Goal: Contribute content: Add original content to the website for others to see

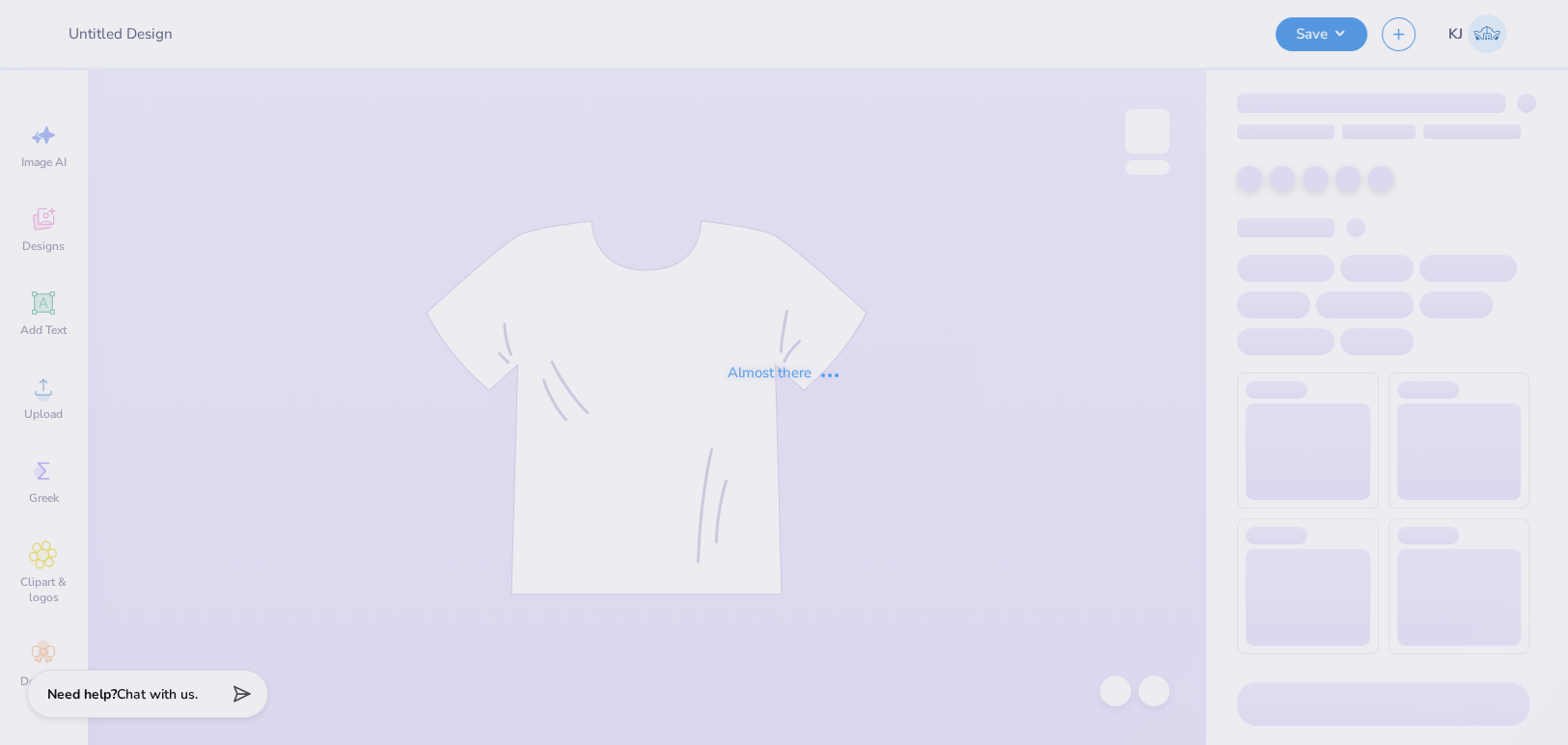
type input "[PERSON_NAME] : Notre Dame"
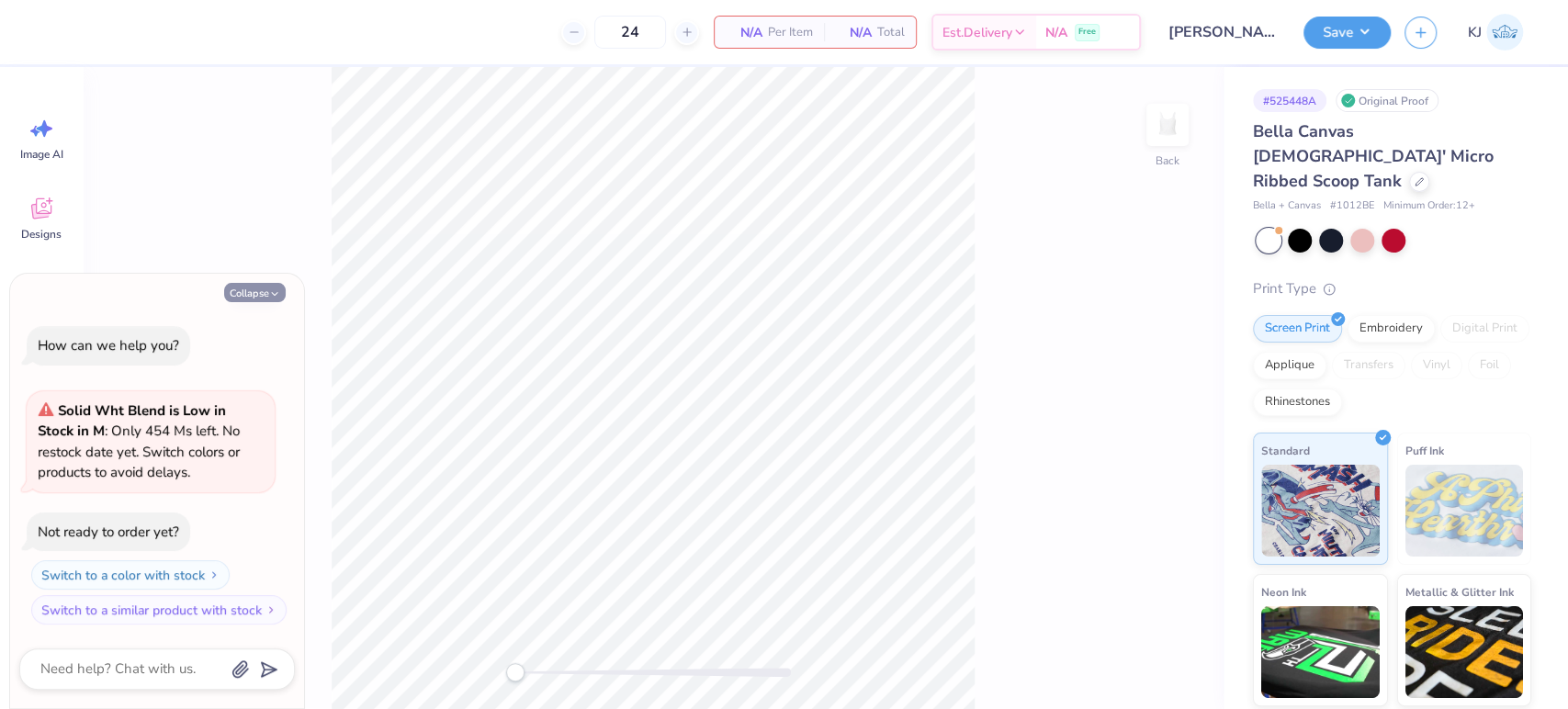
click at [247, 292] on button "Collapse" at bounding box center [254, 292] width 62 height 19
type textarea "x"
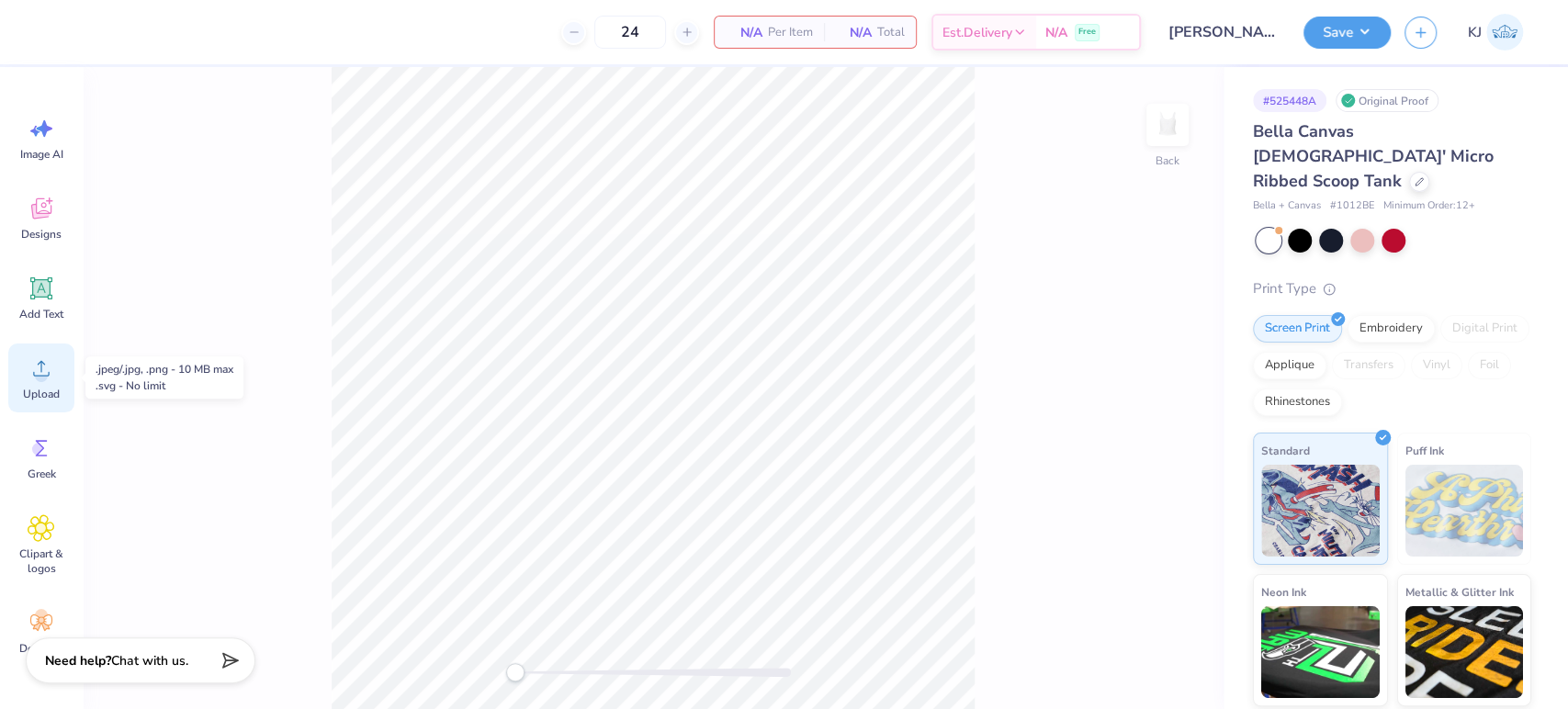
click at [44, 396] on span "Upload" at bounding box center [41, 394] width 37 height 15
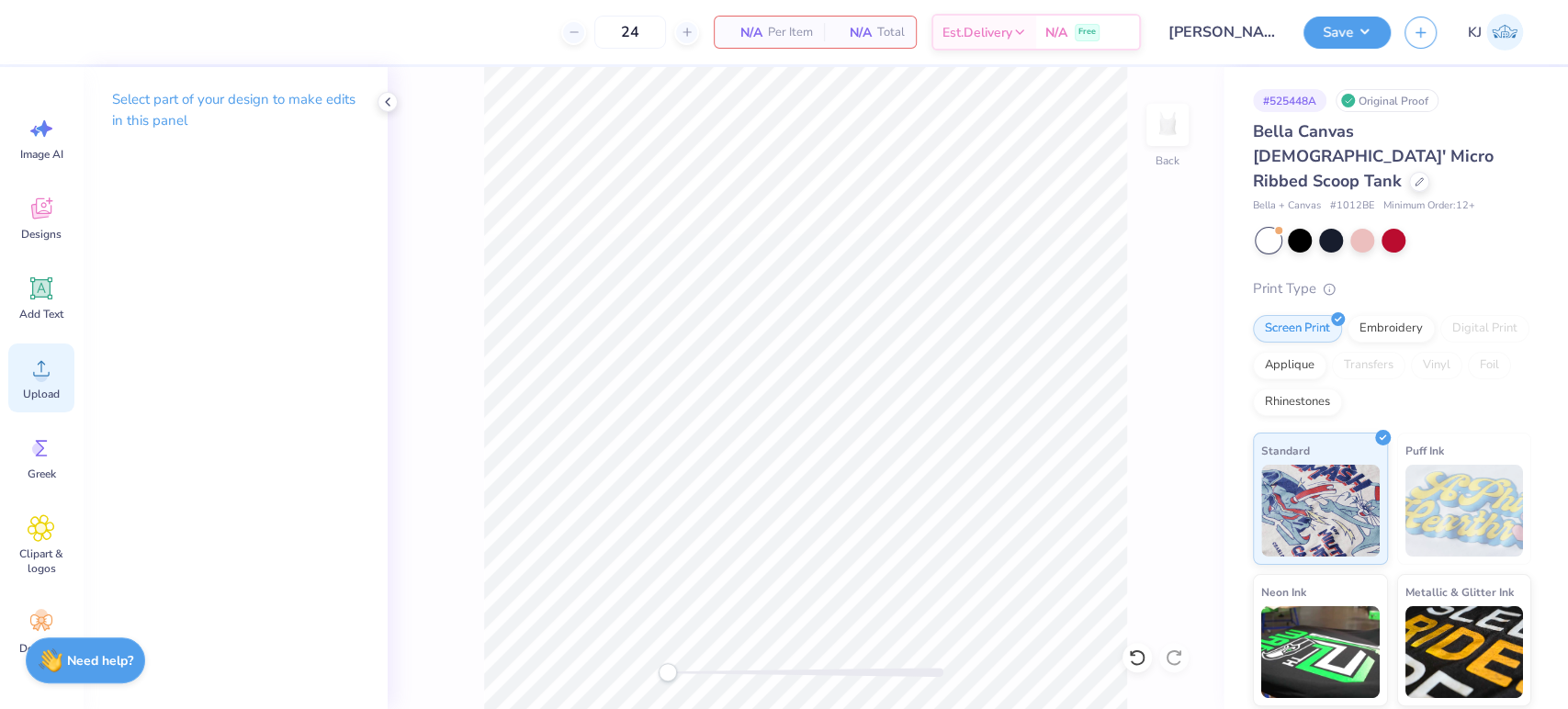
click at [39, 377] on circle at bounding box center [41, 376] width 13 height 13
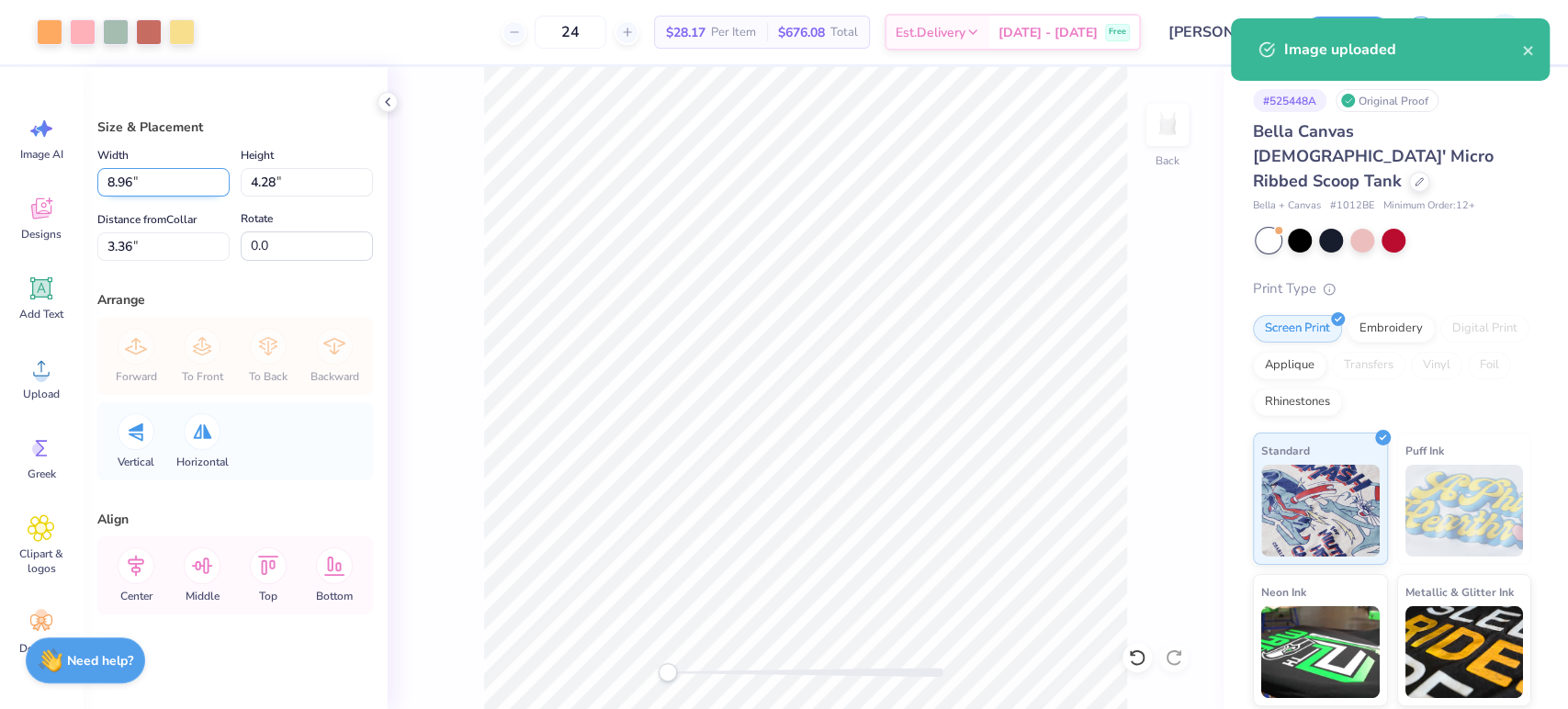
click at [114, 183] on input "8.96" at bounding box center [164, 182] width 133 height 29
click at [115, 182] on input "8.96" at bounding box center [164, 182] width 133 height 29
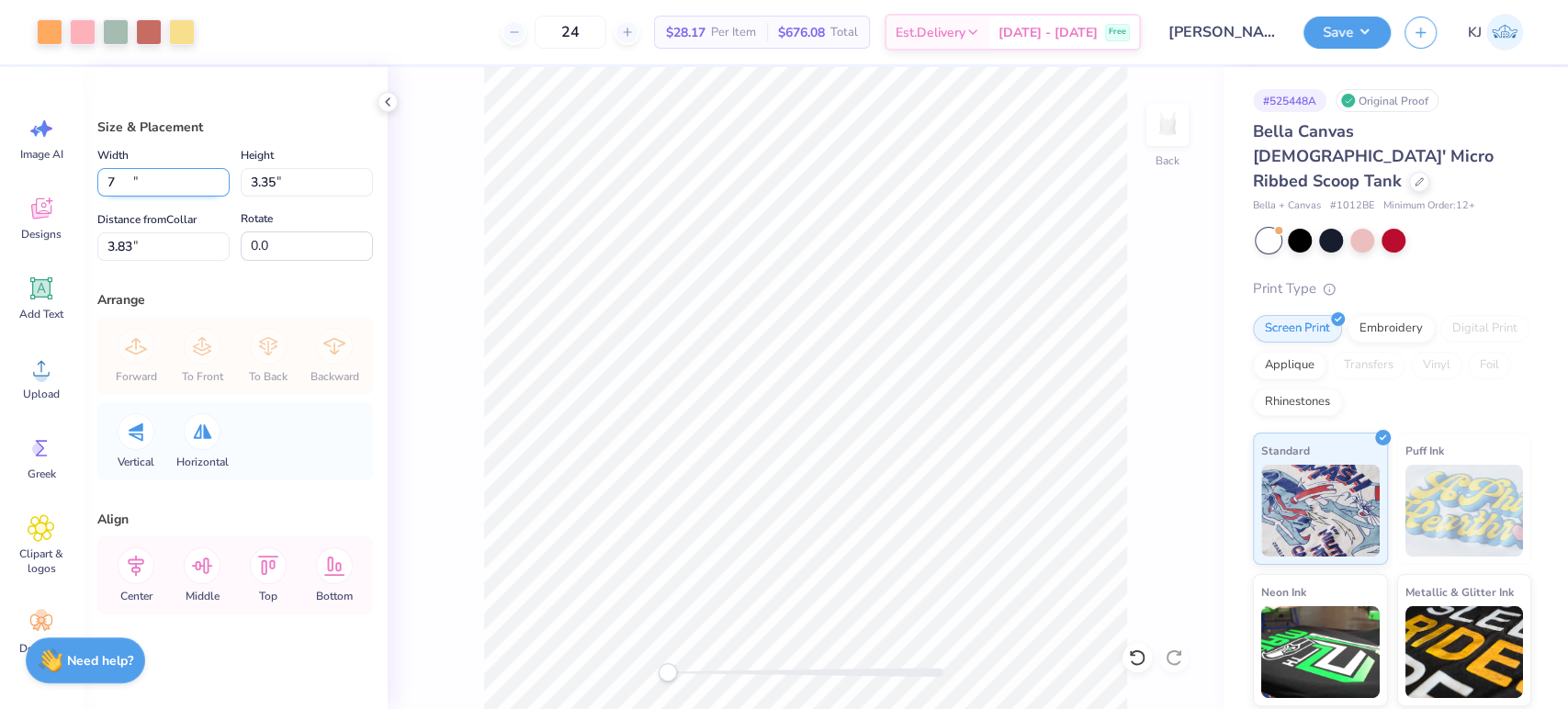
type input "7.00"
type input "3.35"
click at [126, 234] on input "3.83" at bounding box center [164, 246] width 133 height 29
click at [112, 244] on input "3" at bounding box center [164, 246] width 133 height 29
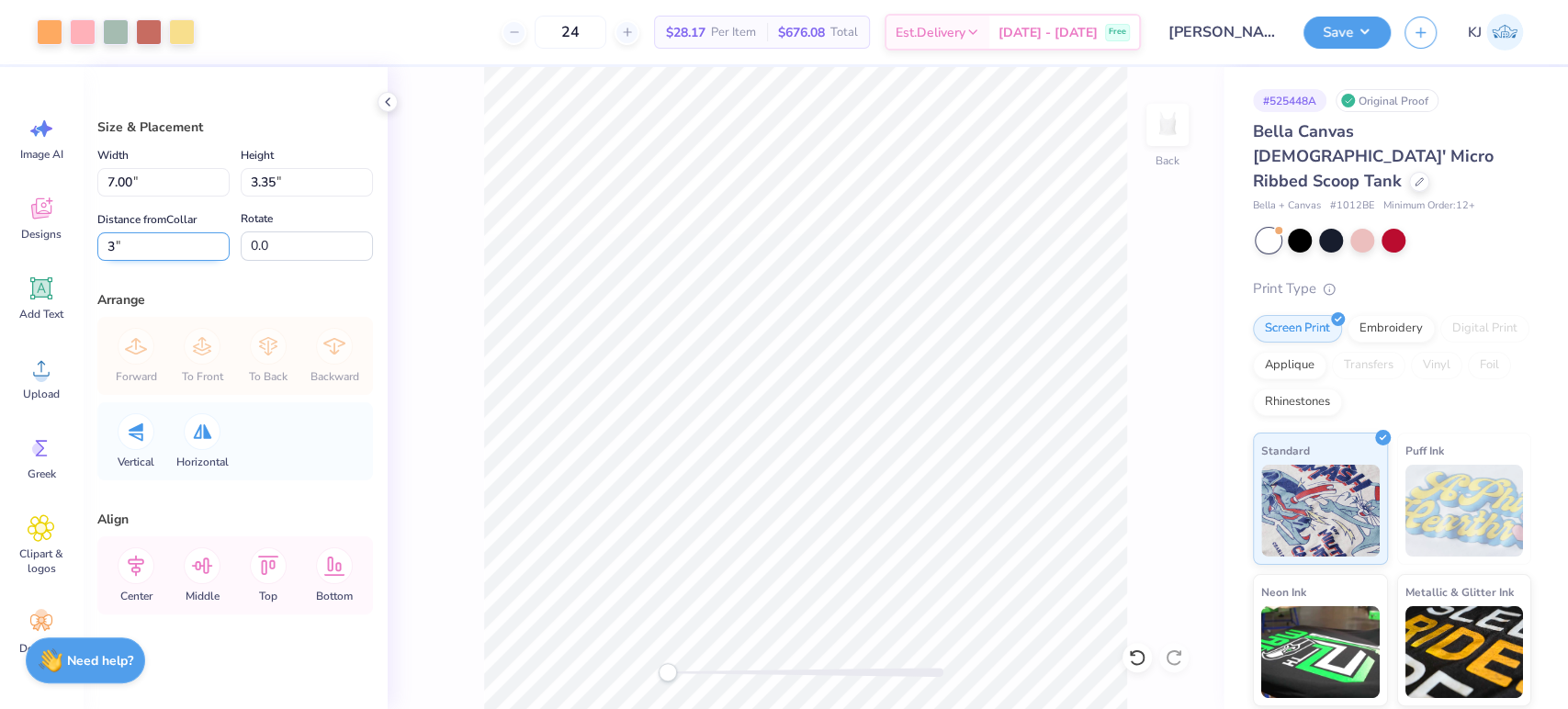
click at [112, 244] on input "3" at bounding box center [164, 246] width 133 height 29
click at [110, 244] on input "3" at bounding box center [164, 246] width 133 height 29
type input "1.5"
click at [134, 240] on input "1.50" at bounding box center [164, 246] width 133 height 29
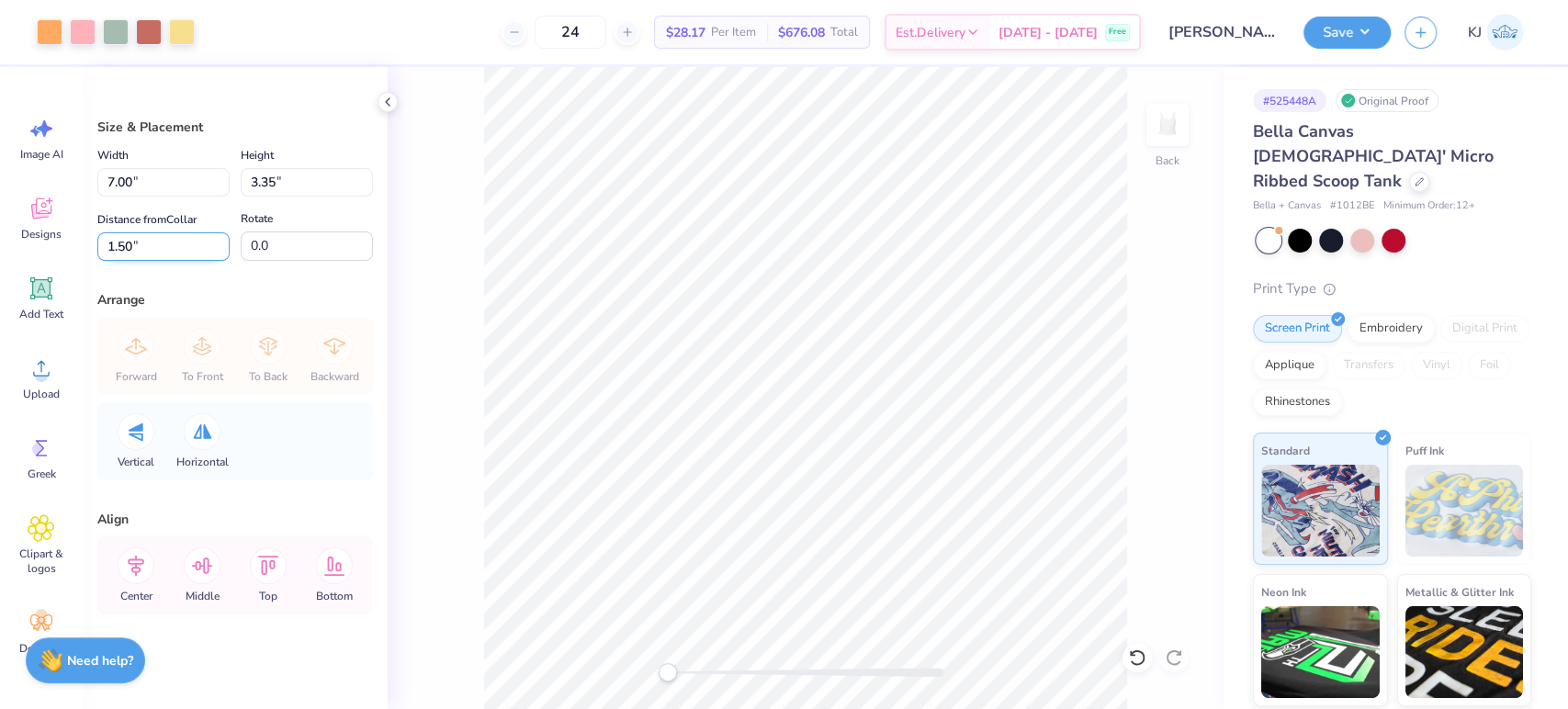
click at [134, 240] on input "1.50" at bounding box center [164, 246] width 133 height 29
click at [134, 239] on input "1.50" at bounding box center [164, 246] width 133 height 29
type input "2"
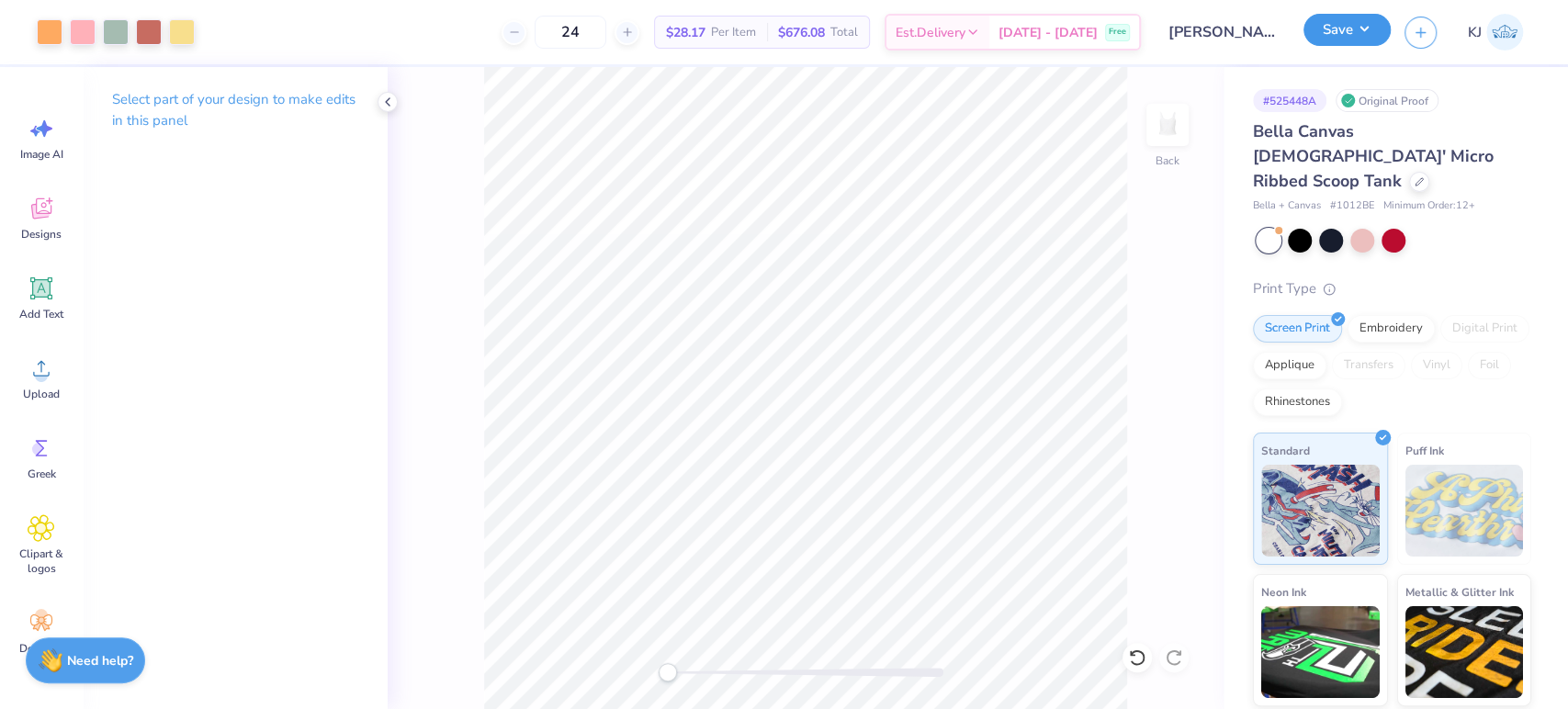
click at [1372, 23] on button "Save" at bounding box center [1347, 29] width 87 height 32
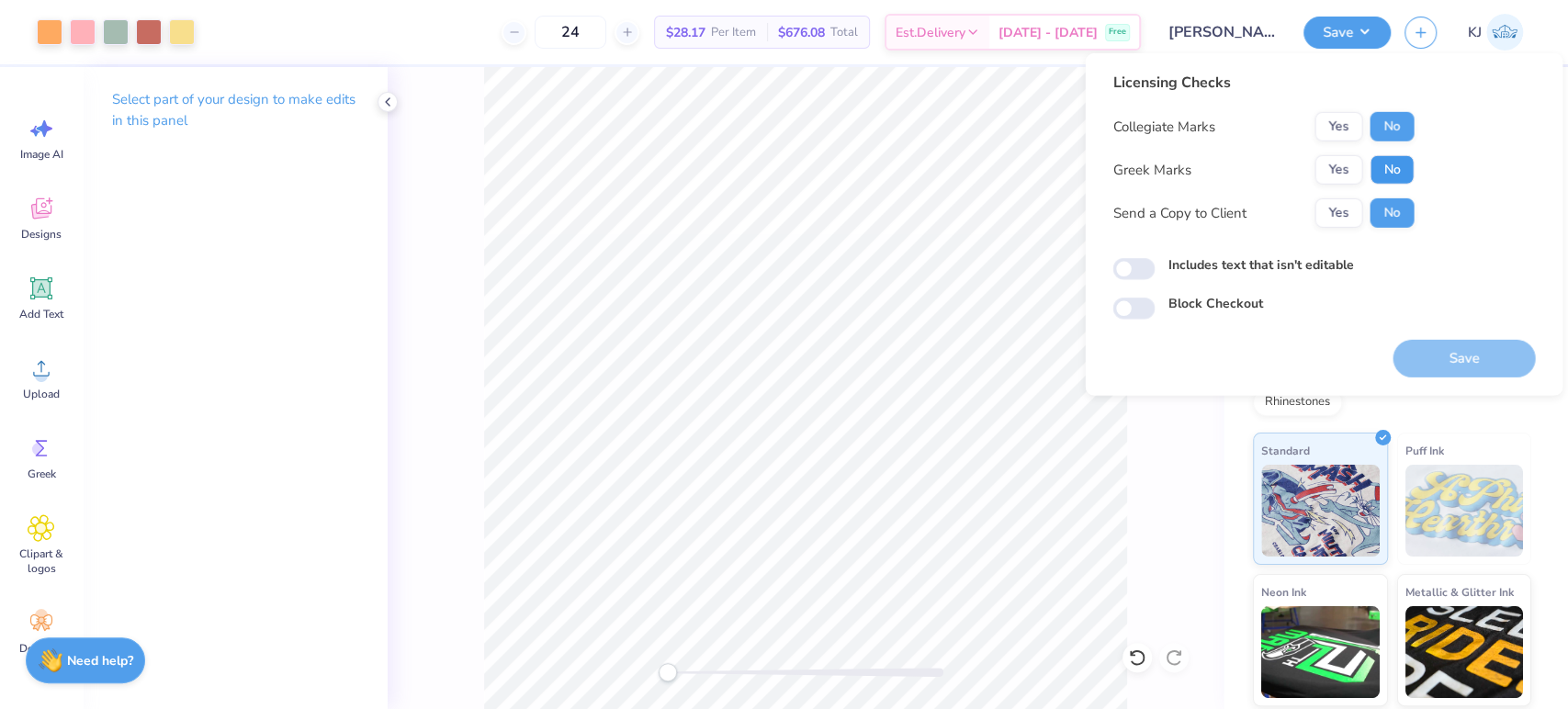
click at [1402, 166] on button "No" at bounding box center [1391, 170] width 44 height 29
click at [1469, 359] on button "Save" at bounding box center [1463, 358] width 143 height 38
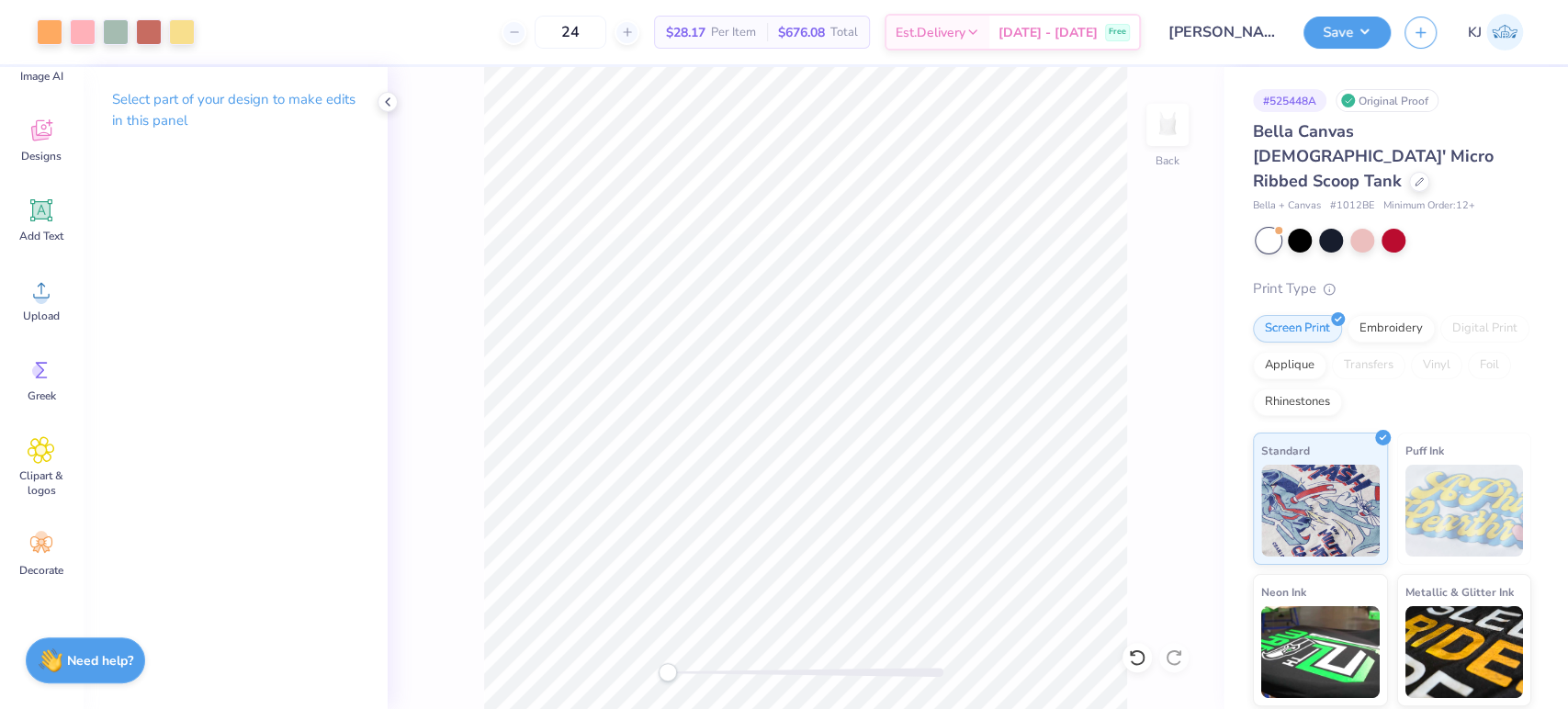
scroll to position [95, 0]
